Goal: Information Seeking & Learning: Learn about a topic

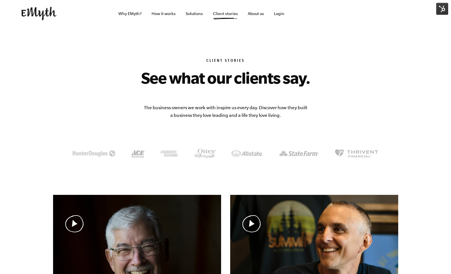
click at [440, 10] on img at bounding box center [442, 9] width 12 height 12
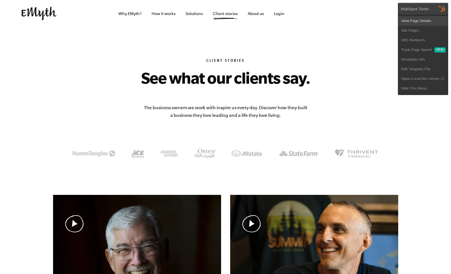
click at [419, 20] on link "View Page Details" at bounding box center [423, 21] width 50 height 10
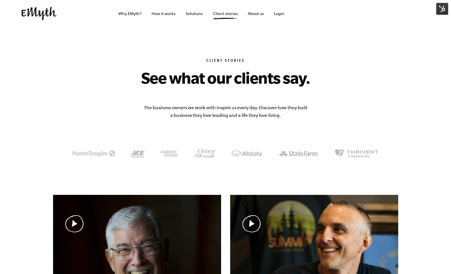
click at [444, 11] on img at bounding box center [442, 9] width 12 height 12
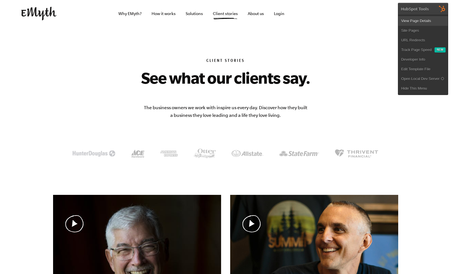
click at [415, 22] on link "View Page Details" at bounding box center [423, 21] width 50 height 10
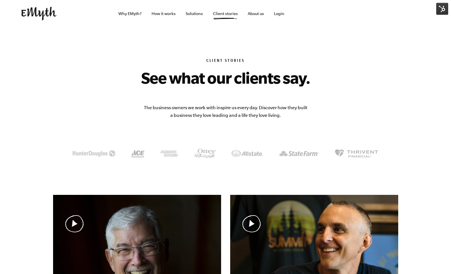
click at [437, 8] on img at bounding box center [442, 9] width 12 height 12
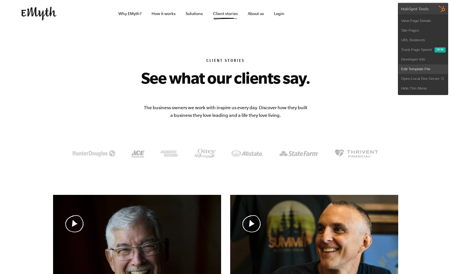
click at [413, 68] on link "Edit Template File" at bounding box center [423, 69] width 50 height 10
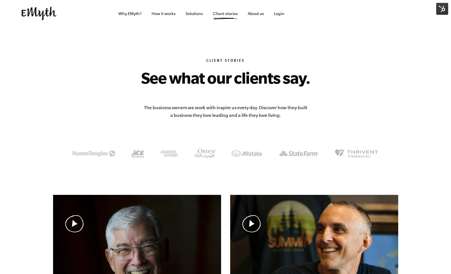
click at [442, 6] on img at bounding box center [442, 9] width 12 height 12
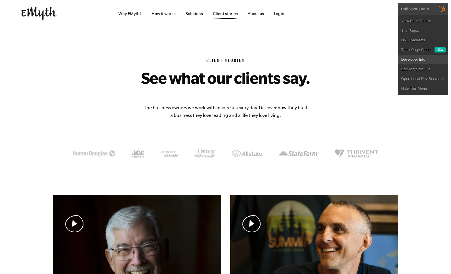
click at [405, 60] on link "Developer Info" at bounding box center [423, 60] width 50 height 10
